Goal: Communication & Community: Answer question/provide support

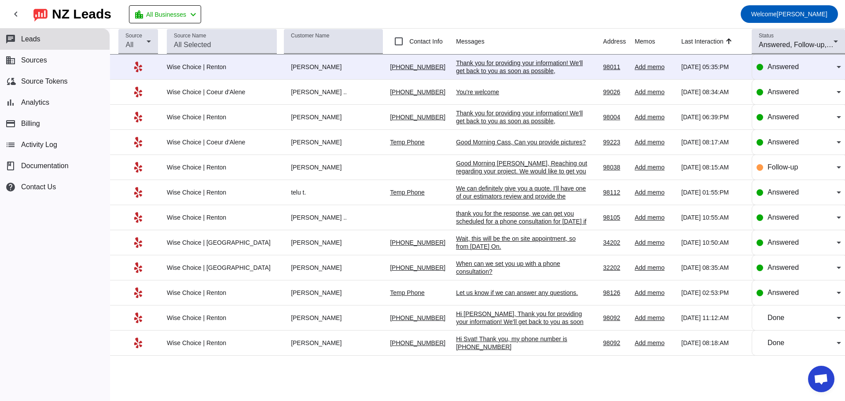
scroll to position [1432, 0]
click at [290, 69] on div "[PERSON_NAME]" at bounding box center [333, 67] width 99 height 8
click at [459, 69] on div "Thank you for providing your information! We'll get back to you as soon as poss…" at bounding box center [522, 71] width 132 height 24
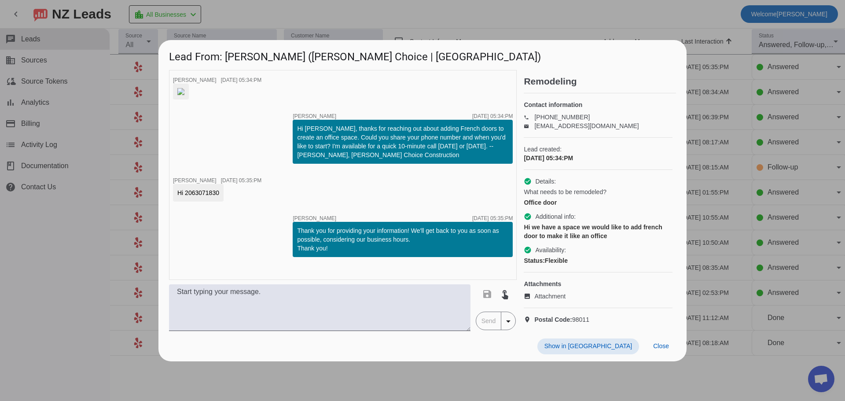
click at [692, 7] on div at bounding box center [422, 200] width 845 height 401
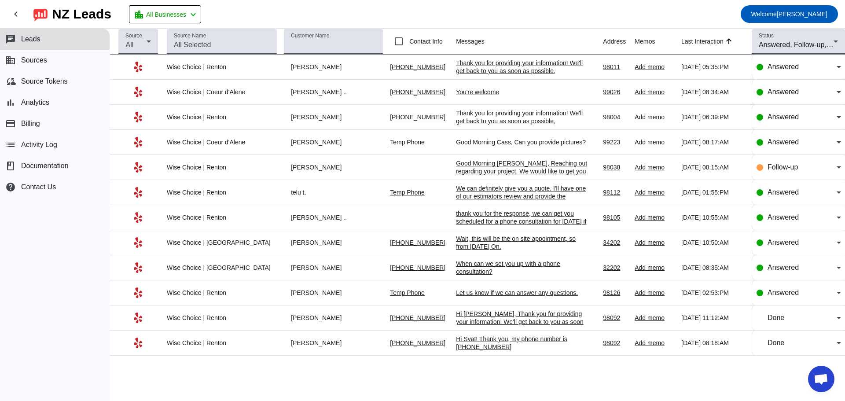
click at [461, 91] on div "You're welcome" at bounding box center [522, 92] width 132 height 8
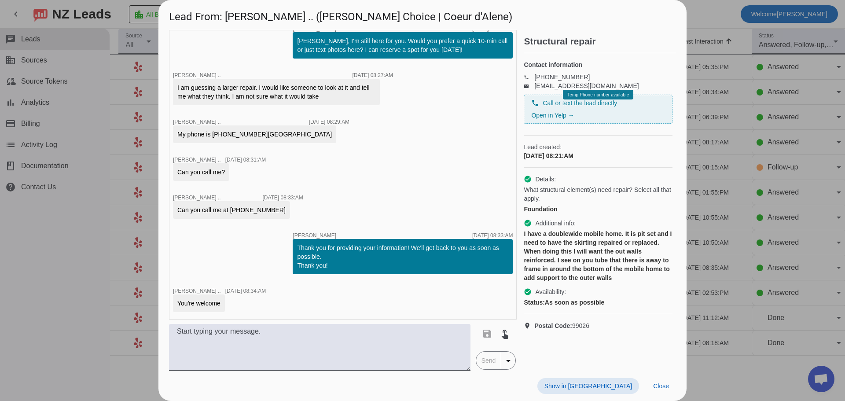
scroll to position [0, 0]
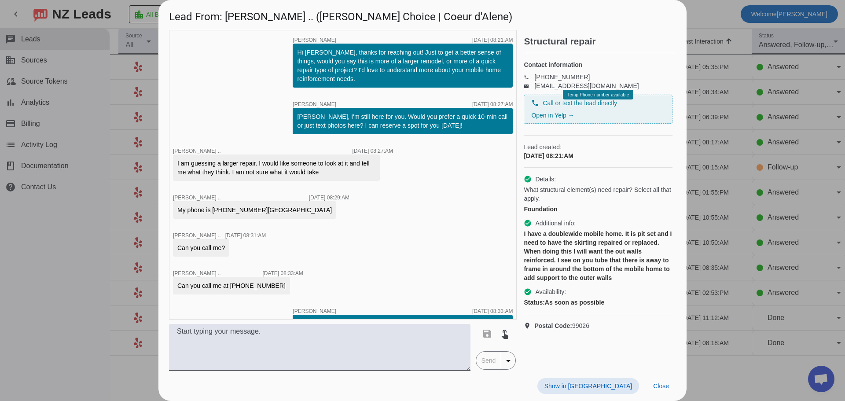
click at [713, 11] on div at bounding box center [422, 200] width 845 height 401
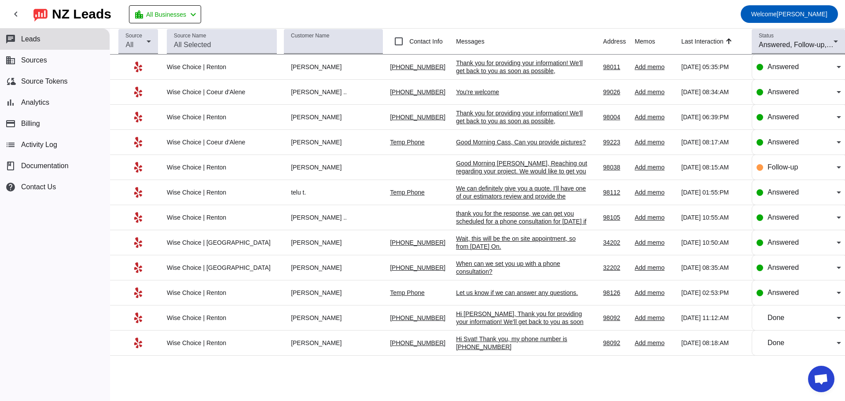
click at [477, 118] on div "Thank you for providing your information! We'll get back to you as soon as poss…" at bounding box center [522, 121] width 132 height 24
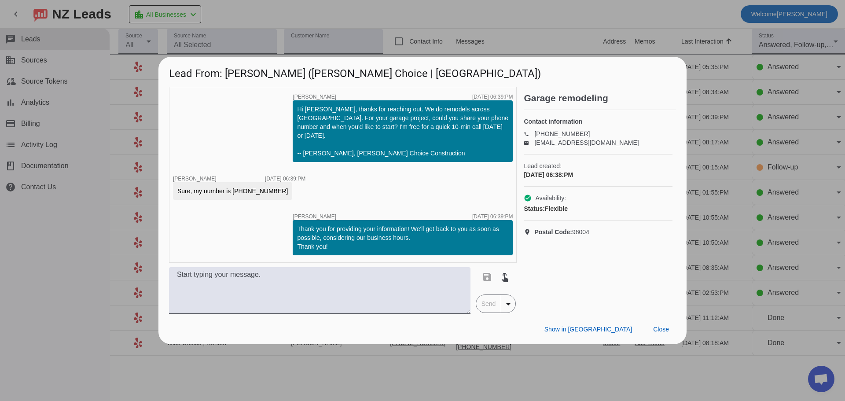
click at [702, 91] on div at bounding box center [422, 200] width 845 height 401
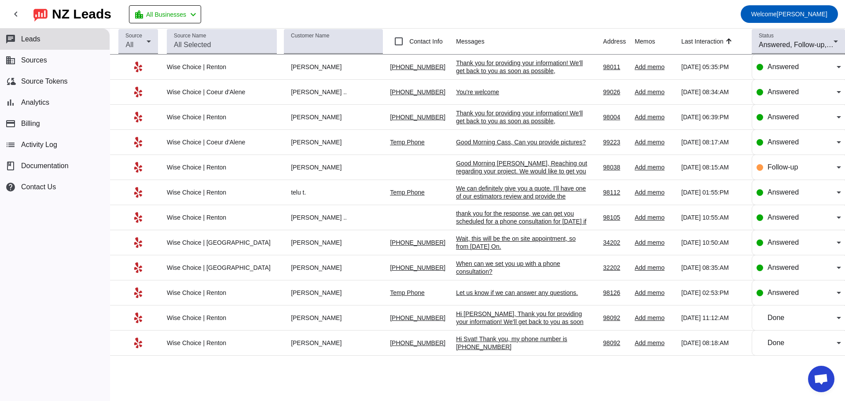
click at [461, 143] on div "Good Morning Cass, Can you provide pictures?" at bounding box center [522, 142] width 132 height 8
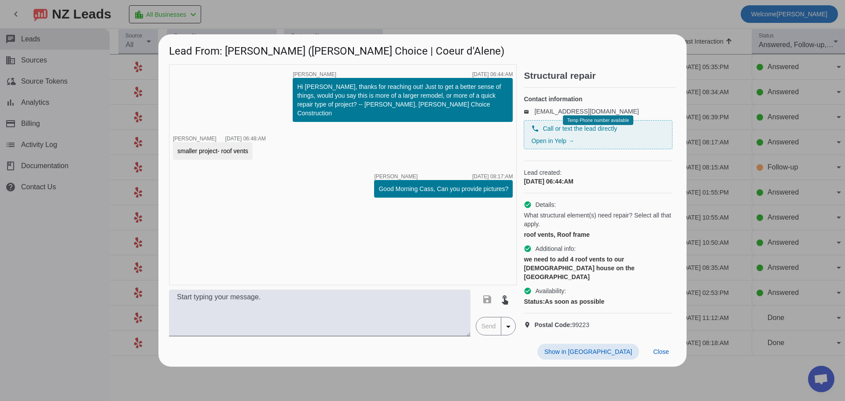
click at [707, 147] on div at bounding box center [422, 200] width 845 height 401
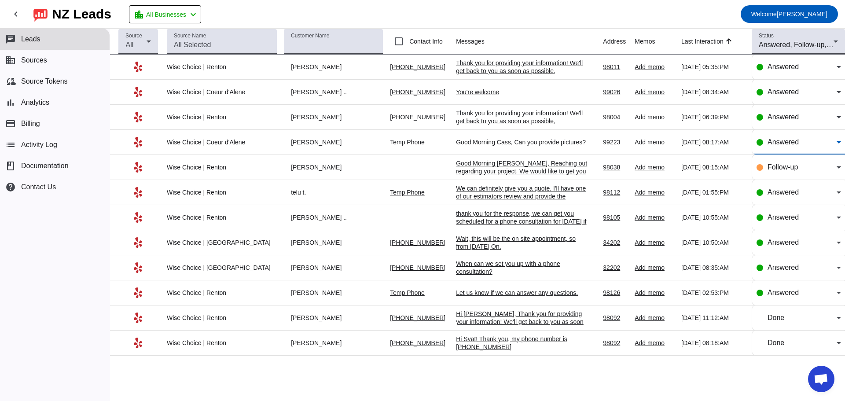
click at [802, 144] on div "Answered" at bounding box center [801, 142] width 69 height 11
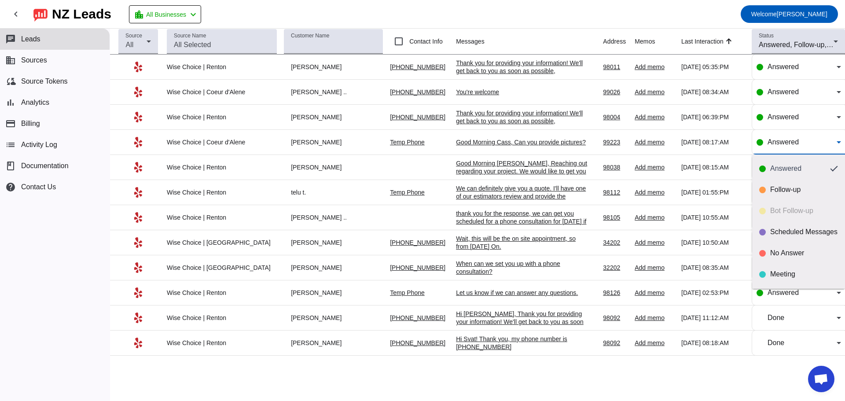
click at [785, 210] on div "Answered Follow-up Bot Follow-up Scheduled Messages No Answer Meeting Done" at bounding box center [798, 221] width 93 height 134
click at [574, 136] on div at bounding box center [422, 200] width 845 height 401
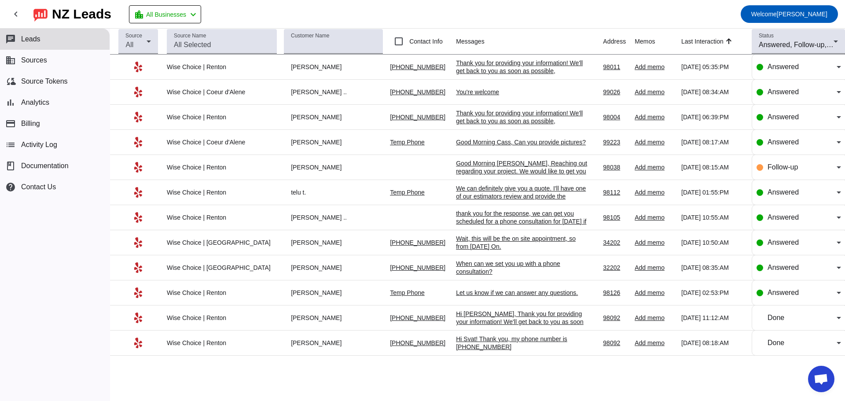
click at [520, 116] on div "Thank you for providing your information! We'll get back to you as soon as poss…" at bounding box center [522, 121] width 132 height 24
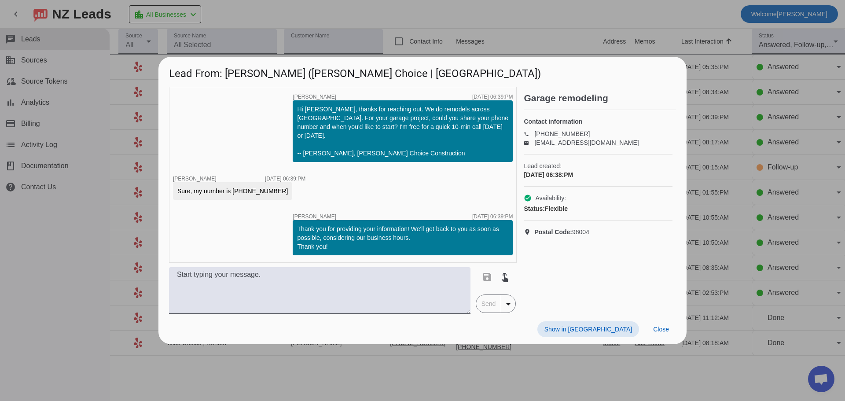
click at [703, 81] on div at bounding box center [422, 200] width 845 height 401
